Goal: Information Seeking & Learning: Learn about a topic

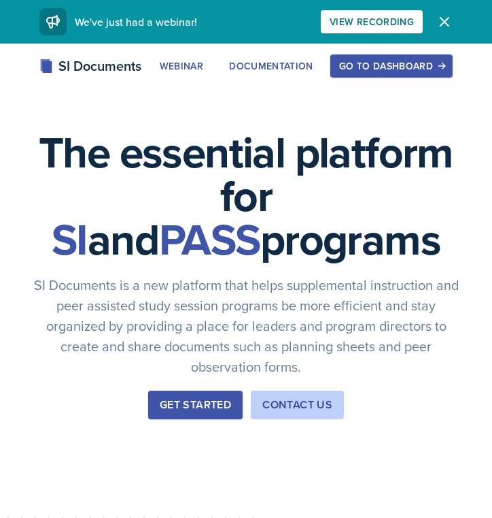
click at [404, 86] on div "SI Documents Webinar Documentation Go to Dashboard Sign Up Go to Dashboard" at bounding box center [246, 81] width 492 height 54
click at [404, 73] on button "Go to Dashboard" at bounding box center [391, 65] width 122 height 23
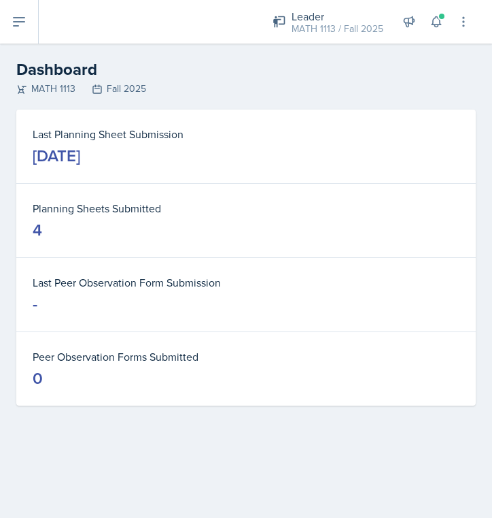
click at [15, 27] on icon at bounding box center [19, 22] width 16 height 16
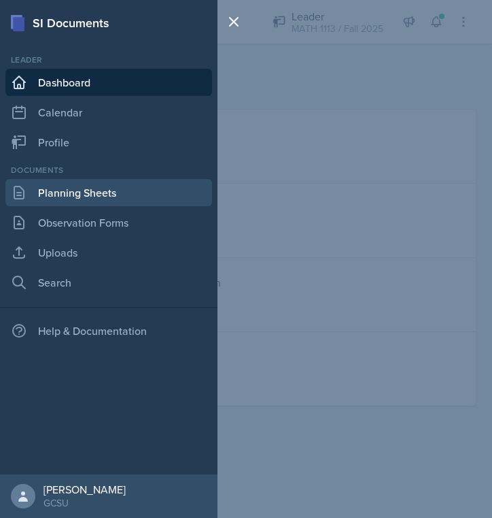
click at [78, 193] on link "Planning Sheets" at bounding box center [108, 192] width 207 height 27
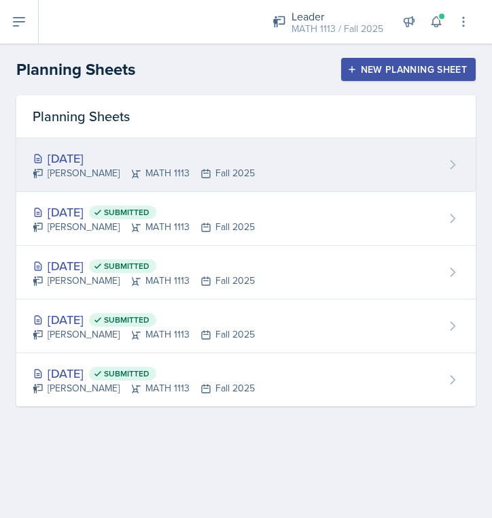
click at [154, 164] on div "[DATE]" at bounding box center [144, 158] width 222 height 18
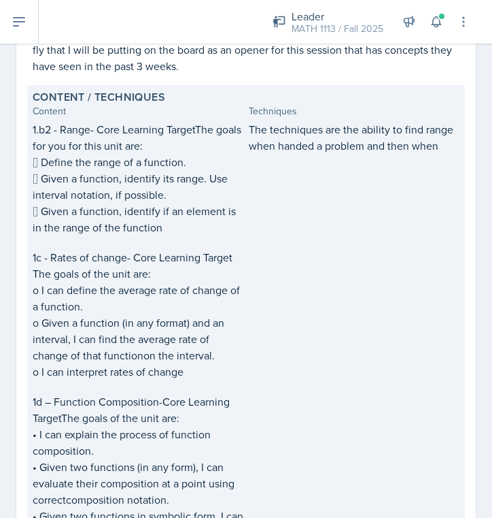
click at [333, 165] on div "The techniques are the ability to find range when handed a problem and then when" at bounding box center [354, 361] width 211 height 481
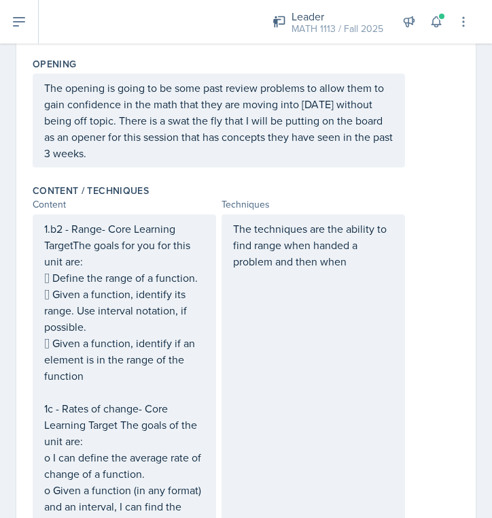
scroll to position [390, 0]
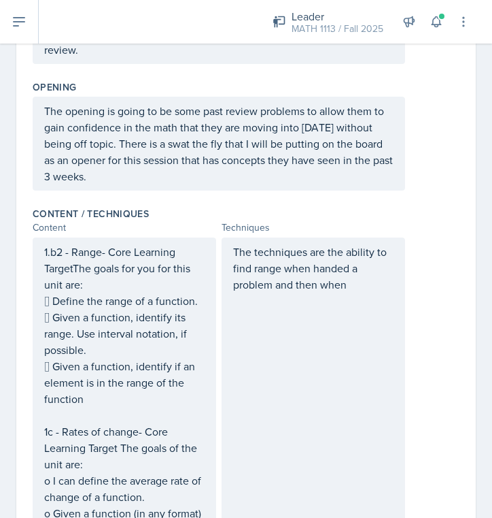
click at [376, 282] on p "The techniques are the ability to find range when handed a problem and then when" at bounding box center [313, 267] width 160 height 49
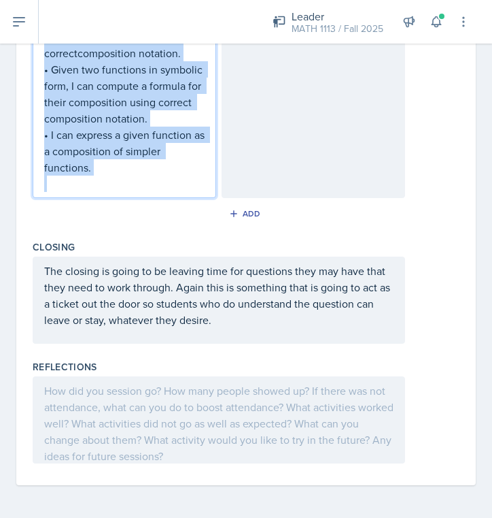
drag, startPoint x: 45, startPoint y: 248, endPoint x: 178, endPoint y: 214, distance: 137.7
copy div "1.b2 - Range- Core Learning TargetThe goals for you for this unit are:  Define…"
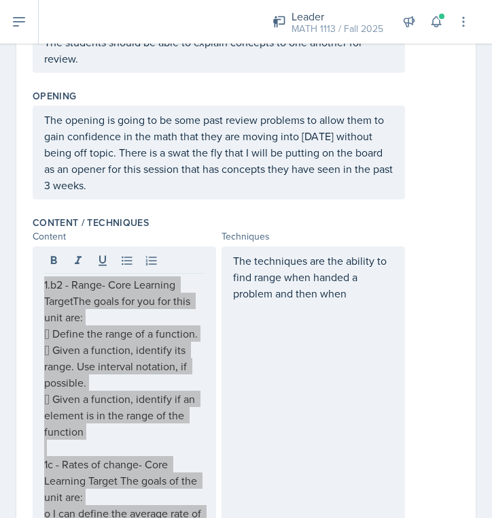
scroll to position [434, 0]
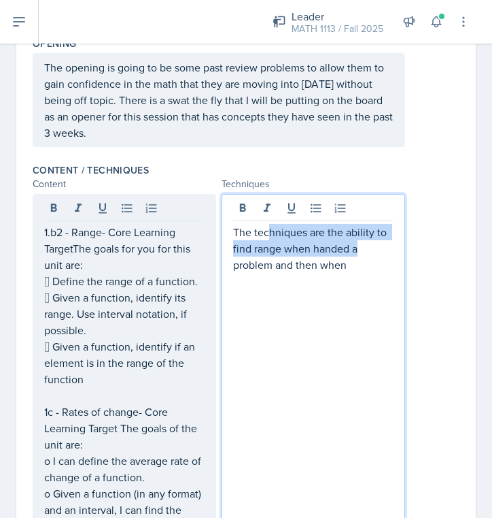
drag, startPoint x: 356, startPoint y: 245, endPoint x: 269, endPoint y: 224, distance: 89.6
click at [269, 224] on p "The techniques are the ability to find range when handed a problem and then when" at bounding box center [313, 248] width 160 height 49
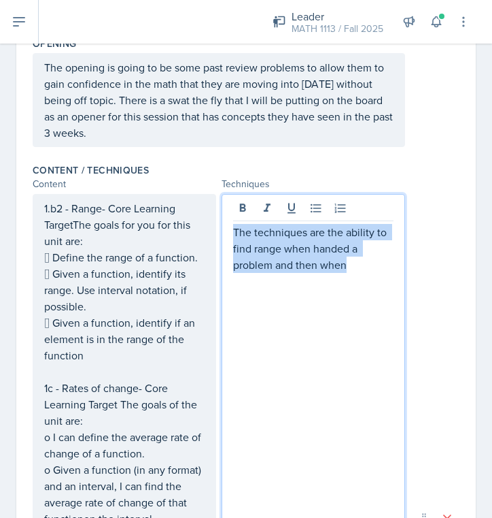
drag, startPoint x: 227, startPoint y: 234, endPoint x: 368, endPoint y: 277, distance: 147.1
click at [368, 277] on div "The techniques are the ability to find range when handed a problem and then when" at bounding box center [314, 518] width 184 height 649
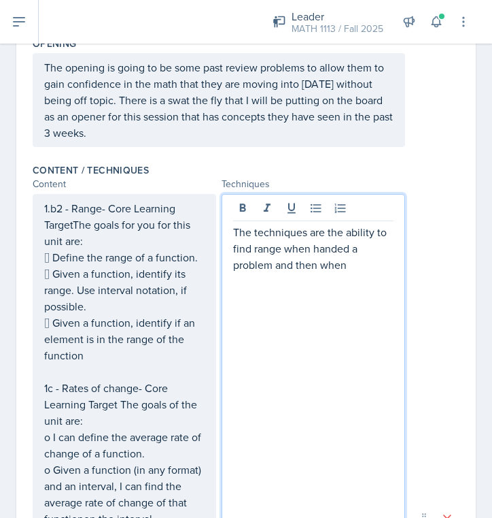
click at [361, 271] on p "The techniques are the ability to find range when handed a problem and then when" at bounding box center [313, 248] width 160 height 49
